Goal: Communication & Community: Answer question/provide support

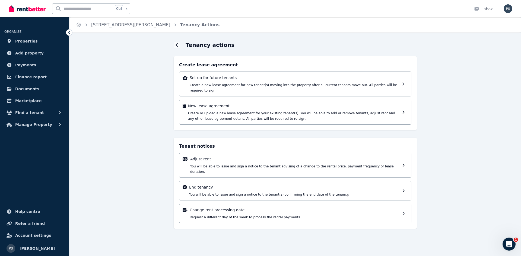
click at [112, 123] on div "Tenancy actions Create lease agreement Set up for future tenants Create a new l…" at bounding box center [294, 139] width 451 height 197
click at [39, 38] on link "Properties" at bounding box center [34, 41] width 60 height 11
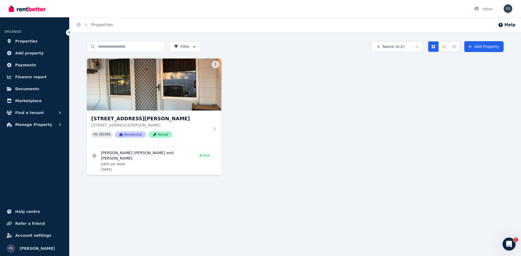
drag, startPoint x: 308, startPoint y: 98, endPoint x: 304, endPoint y: 96, distance: 4.5
click at [305, 97] on div "[STREET_ADDRESS][PERSON_NAME][PERSON_NAME] PID 391966 Residential Rental [PERSO…" at bounding box center [295, 117] width 417 height 117
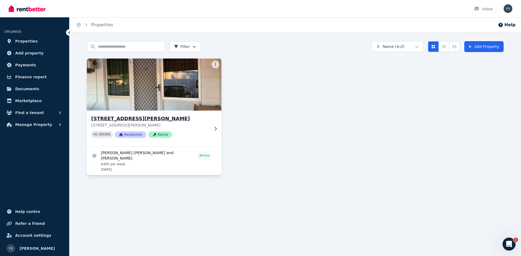
click at [147, 121] on h3 "[STREET_ADDRESS][PERSON_NAME]" at bounding box center [150, 119] width 118 height 8
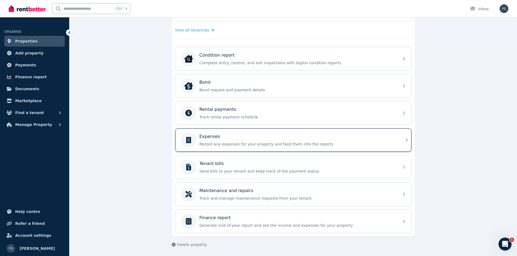
scroll to position [153, 0]
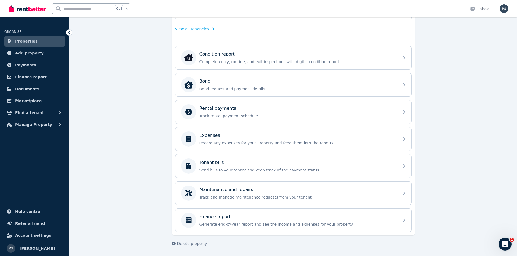
click at [120, 139] on div "**********" at bounding box center [292, 73] width 447 height 368
click at [110, 132] on div "**********" at bounding box center [292, 73] width 447 height 368
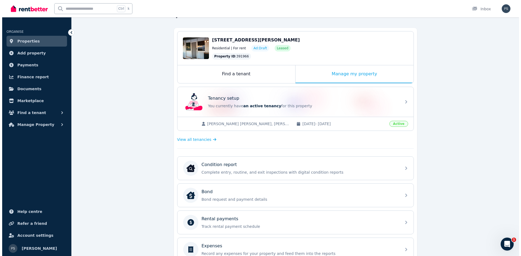
scroll to position [0, 0]
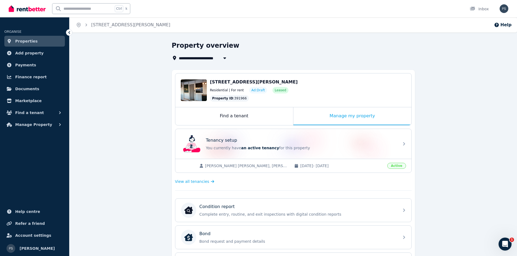
drag, startPoint x: 460, startPoint y: 133, endPoint x: 456, endPoint y: 132, distance: 4.1
click at [458, 133] on div "**********" at bounding box center [292, 225] width 447 height 368
click at [445, 162] on div "**********" at bounding box center [292, 225] width 447 height 368
click at [324, 166] on span "[DATE] - [DATE]" at bounding box center [342, 165] width 84 height 5
click at [218, 164] on span "[PERSON_NAME] [PERSON_NAME], [PERSON_NAME]" at bounding box center [247, 165] width 84 height 5
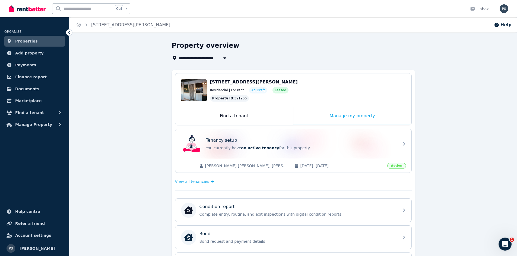
drag, startPoint x: 104, startPoint y: 116, endPoint x: 105, endPoint y: 111, distance: 4.4
click at [104, 115] on div "**********" at bounding box center [292, 225] width 447 height 368
click at [478, 9] on div at bounding box center [473, 8] width 9 height 5
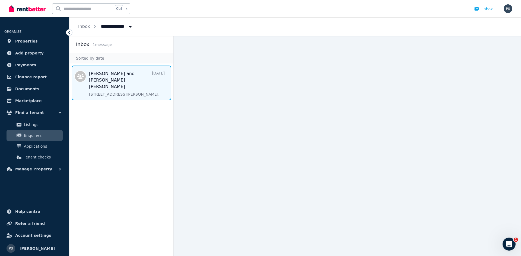
click at [125, 82] on span "Message list" at bounding box center [121, 83] width 104 height 35
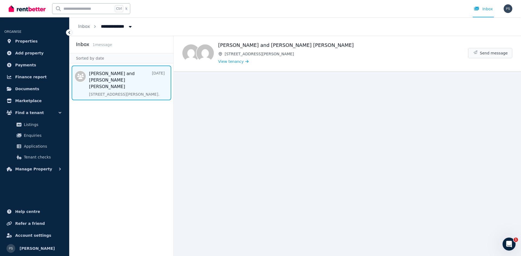
click at [488, 51] on span "Send message" at bounding box center [493, 52] width 28 height 5
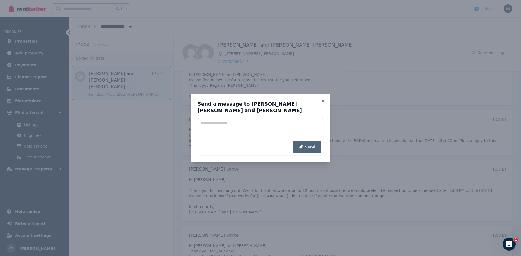
scroll to position [155, 0]
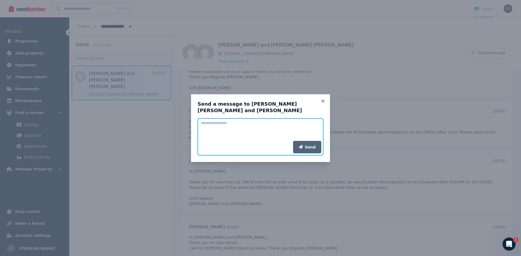
click at [264, 125] on textarea "Add your message" at bounding box center [260, 129] width 126 height 23
click at [323, 100] on icon at bounding box center [322, 101] width 5 height 5
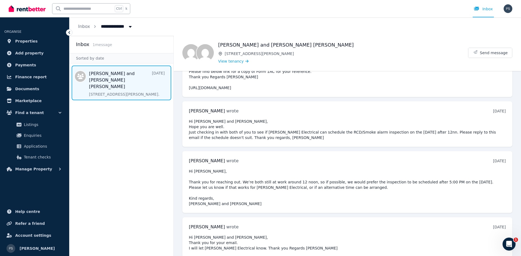
scroll to position [0, 0]
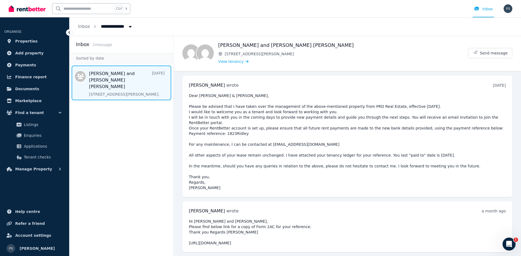
click at [335, 173] on pre "Dear [PERSON_NAME] & [PERSON_NAME], Please be advised that I have taken over th…" at bounding box center [347, 142] width 317 height 98
drag, startPoint x: 134, startPoint y: 141, endPoint x: 134, endPoint y: 138, distance: 3.6
click at [133, 139] on aside "Inbox 1 message Sorted by date [PERSON_NAME] and [PERSON_NAME] [PERSON_NAME] [D…" at bounding box center [121, 146] width 104 height 220
drag, startPoint x: 304, startPoint y: 89, endPoint x: 328, endPoint y: 78, distance: 26.6
click at [304, 89] on div "[PERSON_NAME] wrote [DATE] 2:10 pm [DATE][DATE]" at bounding box center [347, 136] width 330 height 121
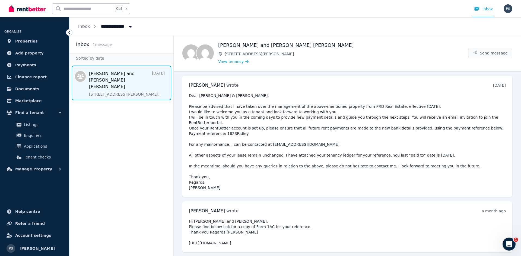
click at [479, 53] on span "Send message" at bounding box center [493, 52] width 28 height 5
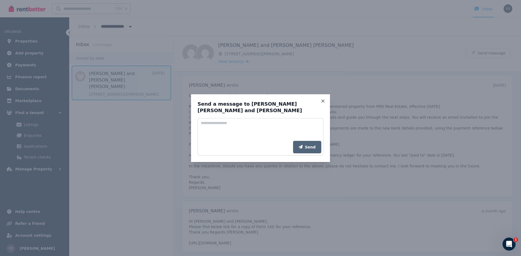
click at [249, 139] on div "Send" at bounding box center [260, 147] width 126 height 17
click at [247, 133] on textarea "Add your message" at bounding box center [260, 129] width 126 height 23
click at [322, 100] on icon at bounding box center [322, 101] width 5 height 5
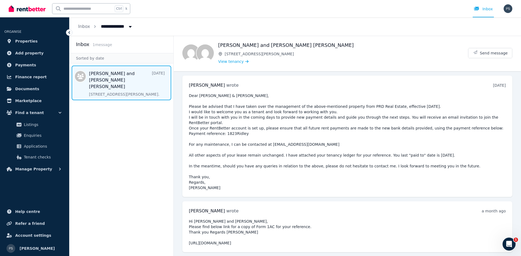
click at [401, 59] on div "[PERSON_NAME] and [PERSON_NAME] [PERSON_NAME] [STREET_ADDRESS][PERSON_NAME] Vie…" at bounding box center [343, 52] width 250 height 23
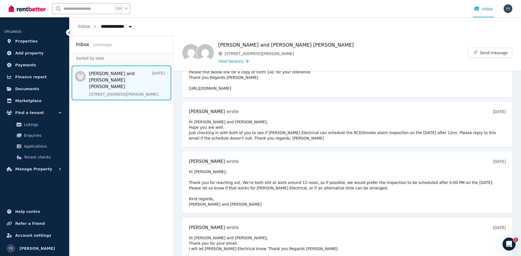
scroll to position [155, 0]
click at [507, 241] on icon "Open Intercom Messenger" at bounding box center [508, 243] width 9 height 9
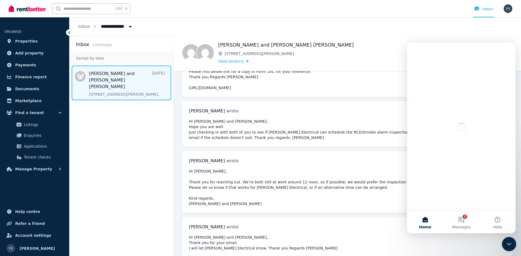
scroll to position [0, 0]
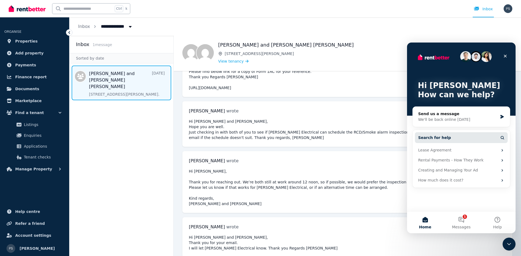
click at [449, 136] on button "Search for help" at bounding box center [461, 137] width 93 height 11
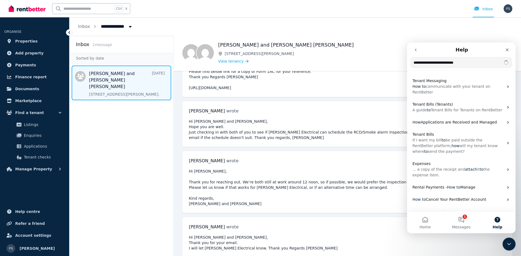
type input "**********"
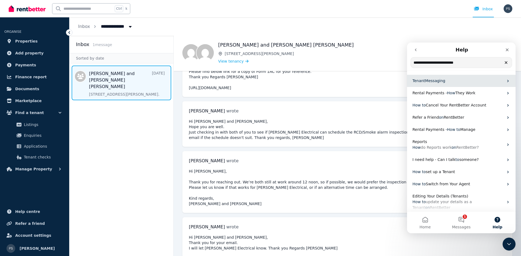
click at [446, 78] on p "Tenant Messaging" at bounding box center [457, 81] width 91 height 6
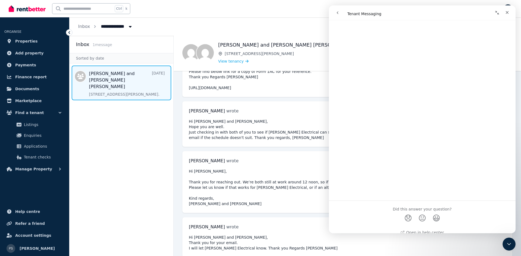
scroll to position [857, 0]
click at [508, 11] on icon "Close" at bounding box center [507, 12] width 3 height 3
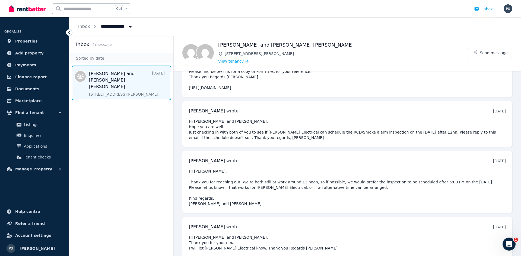
scroll to position [0, 0]
click at [377, 119] on pre "Hi [PERSON_NAME] and [PERSON_NAME], Hope you are well. Just checking in with bo…" at bounding box center [347, 130] width 317 height 22
